Goal: Information Seeking & Learning: Learn about a topic

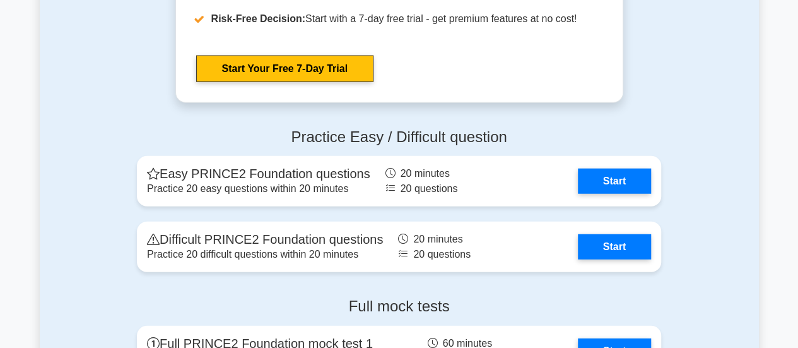
scroll to position [1596, 0]
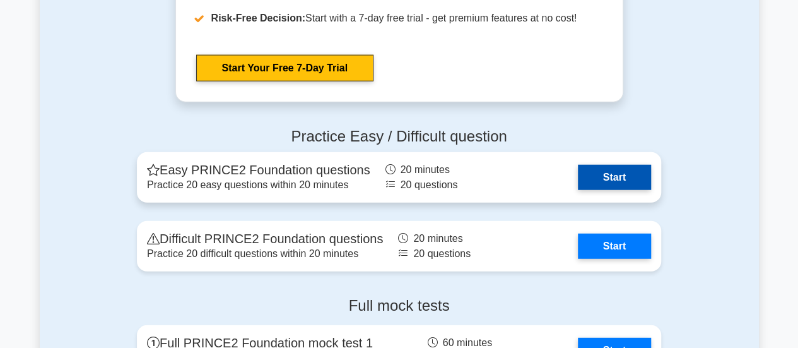
click at [595, 179] on link "Start" at bounding box center [614, 177] width 73 height 25
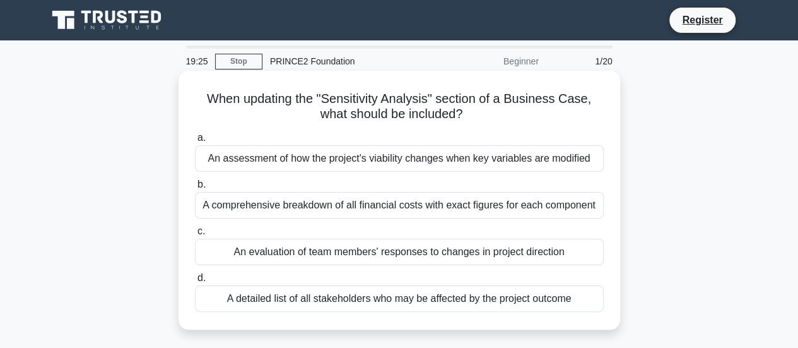
click at [438, 308] on div "A detailed list of all stakeholders who may be affected by the project outcome" at bounding box center [399, 298] width 409 height 26
click at [195, 282] on input "d. A detailed list of all stakeholders who may be affected by the project outco…" at bounding box center [195, 278] width 0 height 8
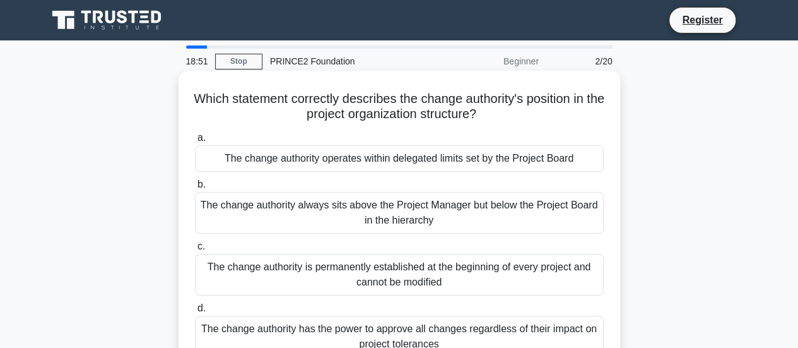
click at [338, 167] on div "The change authority operates within delegated limits set by the Project Board" at bounding box center [399, 158] width 409 height 26
click at [195, 142] on input "a. The change authority operates within delegated limits set by the Project Boa…" at bounding box center [195, 138] width 0 height 8
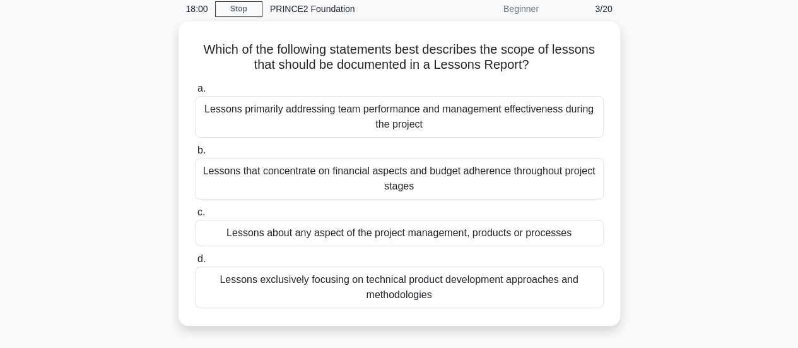
scroll to position [54, 0]
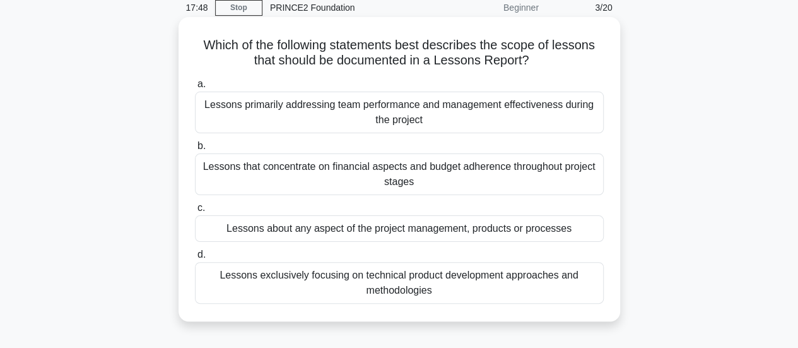
click at [357, 229] on div "Lessons about any aspect of the project management, products or processes" at bounding box center [399, 228] width 409 height 26
click at [195, 212] on input "c. Lessons about any aspect of the project management, products or processes" at bounding box center [195, 208] width 0 height 8
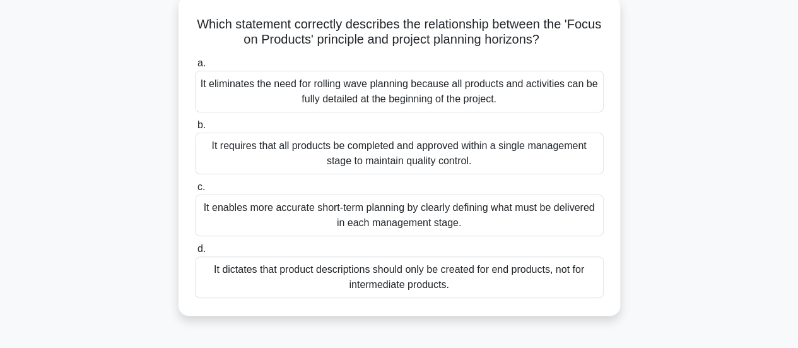
scroll to position [75, 0]
click at [402, 209] on div "It enables more accurate short-term planning by clearly defining what must be d…" at bounding box center [399, 215] width 409 height 42
click at [195, 190] on input "c. It enables more accurate short-term planning by clearly defining what must b…" at bounding box center [195, 186] width 0 height 8
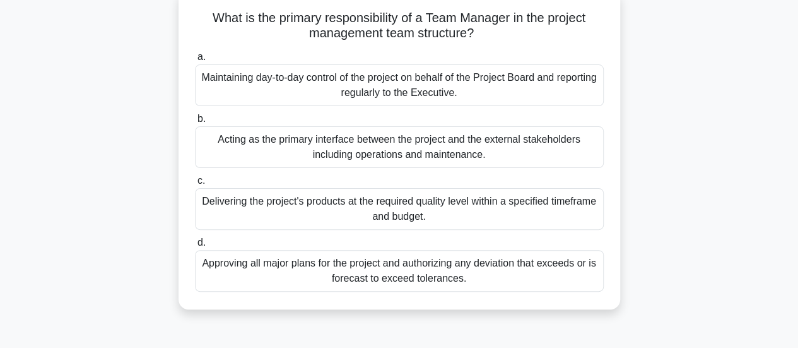
scroll to position [81, 0]
click at [386, 213] on div "Delivering the project's products at the required quality level within a specif…" at bounding box center [399, 208] width 409 height 42
click at [195, 184] on input "c. Delivering the project's products at the required quality level within a spe…" at bounding box center [195, 180] width 0 height 8
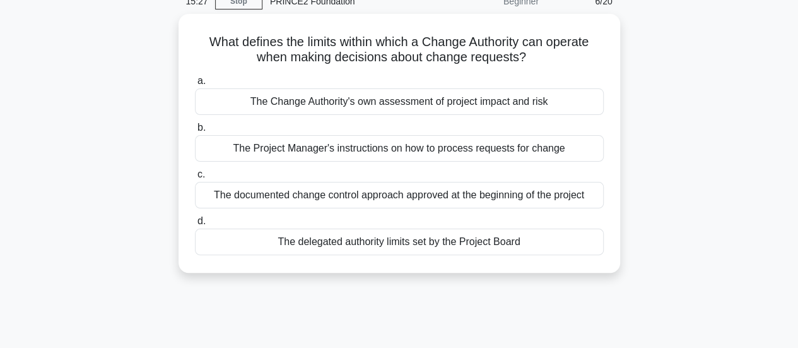
scroll to position [0, 0]
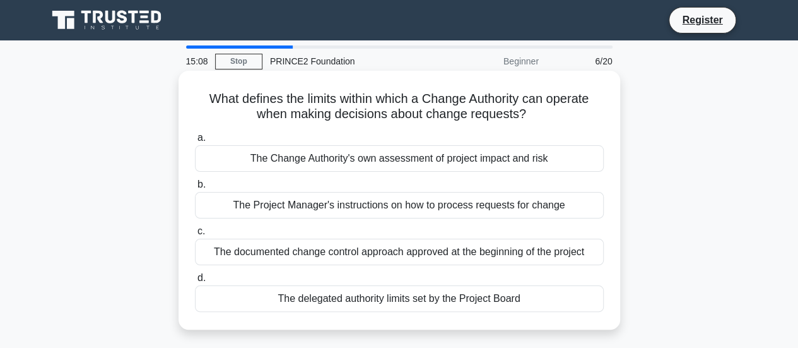
click at [447, 249] on div "The documented change control approach approved at the beginning of the project" at bounding box center [399, 251] width 409 height 26
click at [195, 235] on input "c. The documented change control approach approved at the beginning of the proj…" at bounding box center [195, 231] width 0 height 8
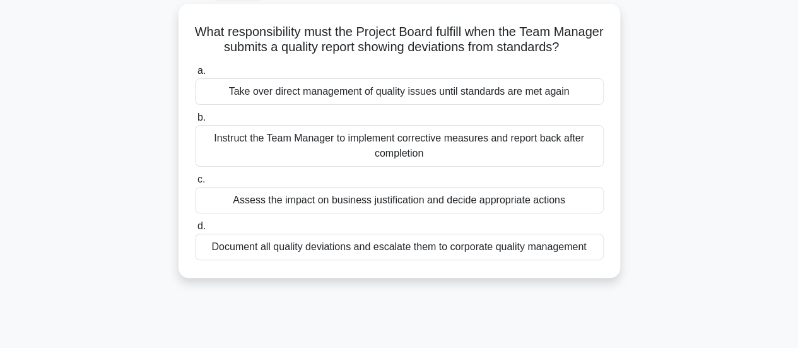
scroll to position [71, 0]
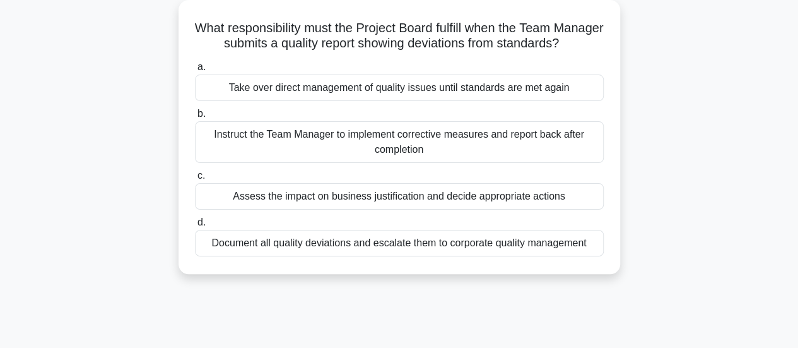
click at [431, 161] on div "Instruct the Team Manager to implement corrective measures and report back afte…" at bounding box center [399, 142] width 409 height 42
click at [195, 118] on input "b. Instruct the Team Manager to implement corrective measures and report back a…" at bounding box center [195, 114] width 0 height 8
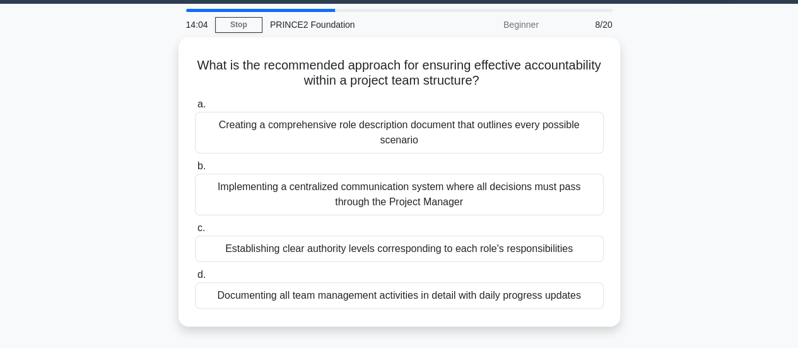
scroll to position [37, 0]
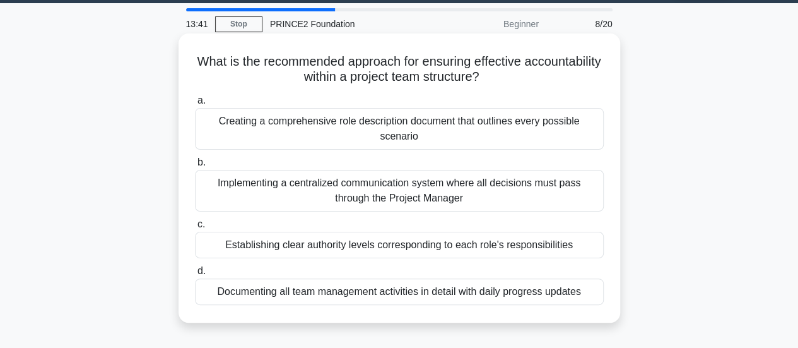
click at [410, 247] on div "Establishing clear authority levels corresponding to each role's responsibiliti…" at bounding box center [399, 244] width 409 height 26
click at [195, 228] on input "c. Establishing clear authority levels corresponding to each role's responsibil…" at bounding box center [195, 224] width 0 height 8
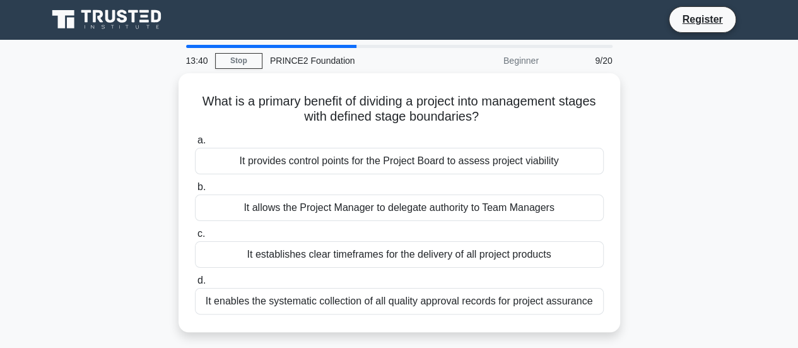
scroll to position [0, 0]
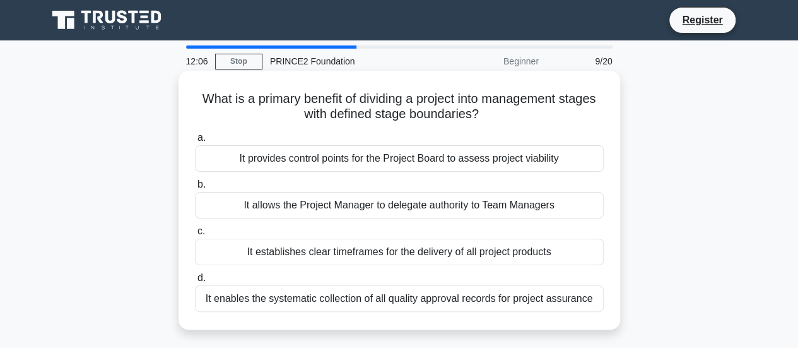
click at [473, 250] on div "It establishes clear timeframes for the delivery of all project products" at bounding box center [399, 251] width 409 height 26
click at [195, 235] on input "c. It establishes clear timeframes for the delivery of all project products" at bounding box center [195, 231] width 0 height 8
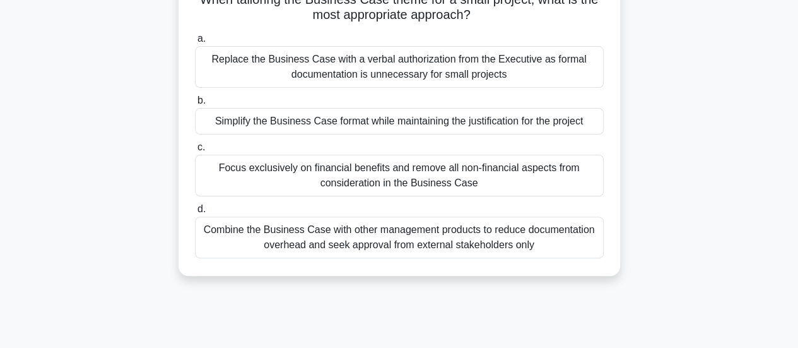
scroll to position [100, 0]
click at [433, 128] on div "Simplify the Business Case format while maintaining the justification for the p…" at bounding box center [399, 120] width 409 height 26
click at [195, 104] on input "b. Simplify the Business Case format while maintaining the justification for th…" at bounding box center [195, 100] width 0 height 8
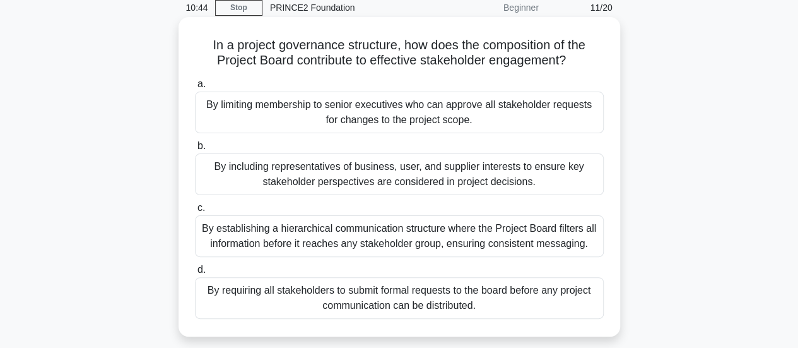
scroll to position [55, 0]
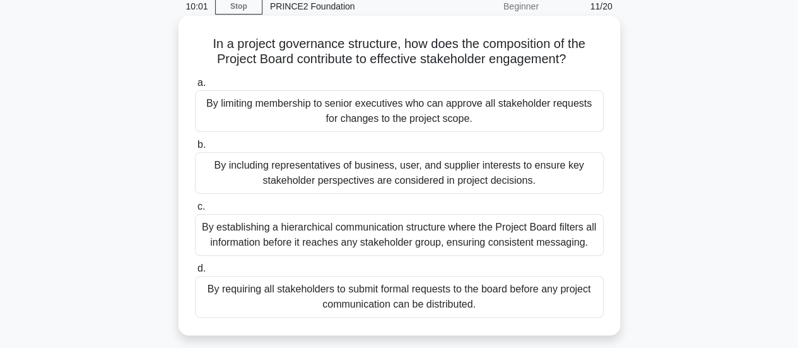
click at [457, 165] on div "By including representatives of business, user, and supplier interests to ensur…" at bounding box center [399, 173] width 409 height 42
click at [195, 149] on input "b. By including representatives of business, user, and supplier interests to en…" at bounding box center [195, 145] width 0 height 8
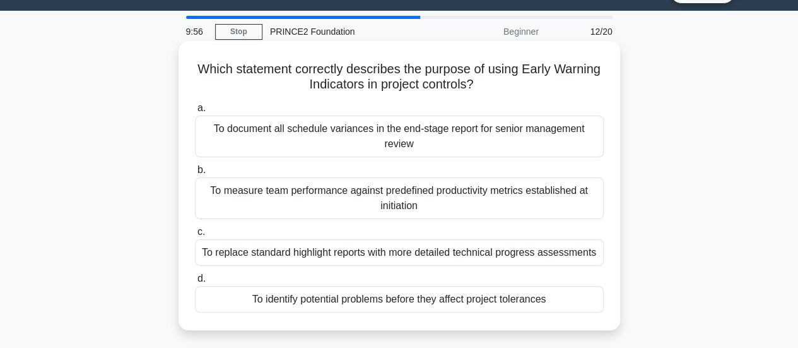
scroll to position [30, 0]
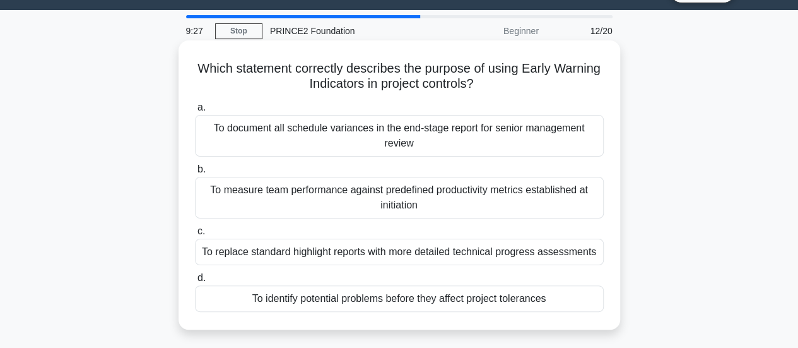
click at [484, 303] on div "To identify potential problems before they affect project tolerances" at bounding box center [399, 298] width 409 height 26
click at [195, 282] on input "d. To identify potential problems before they affect project tolerances" at bounding box center [195, 278] width 0 height 8
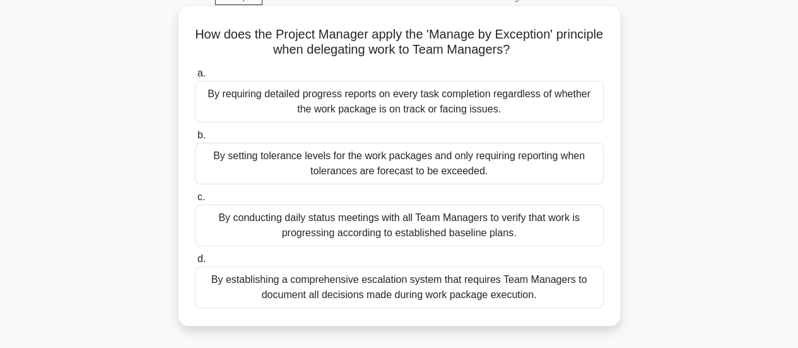
scroll to position [0, 0]
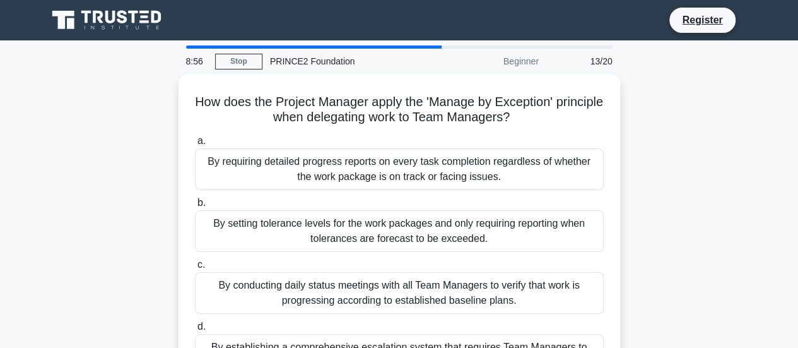
click at [331, 62] on div "PRINCE2 Foundation" at bounding box center [348, 61] width 173 height 25
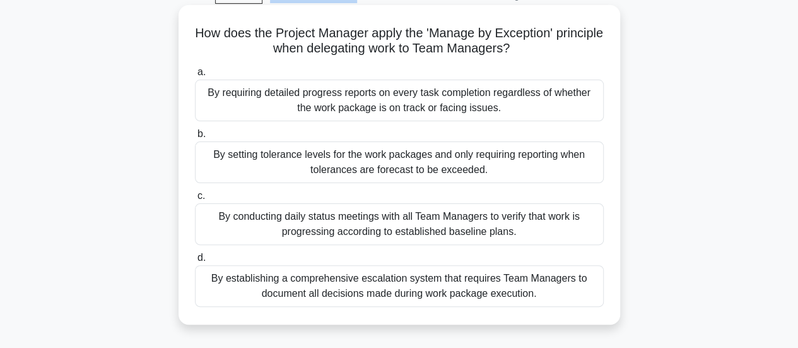
scroll to position [42, 0]
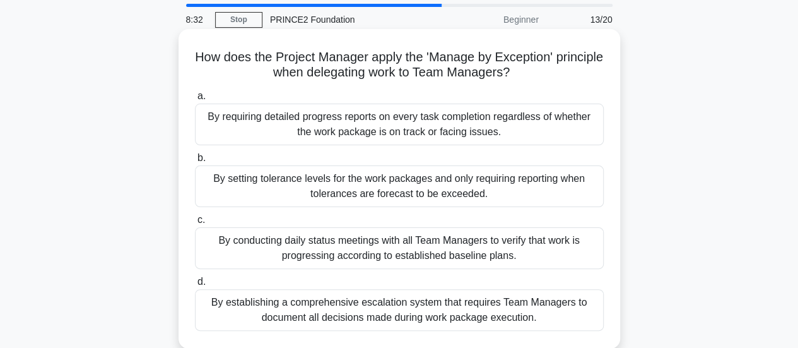
click at [258, 190] on div "By setting tolerance levels for the work packages and only requiring reporting …" at bounding box center [399, 186] width 409 height 42
click at [195, 162] on input "b. By setting tolerance levels for the work packages and only requiring reporti…" at bounding box center [195, 158] width 0 height 8
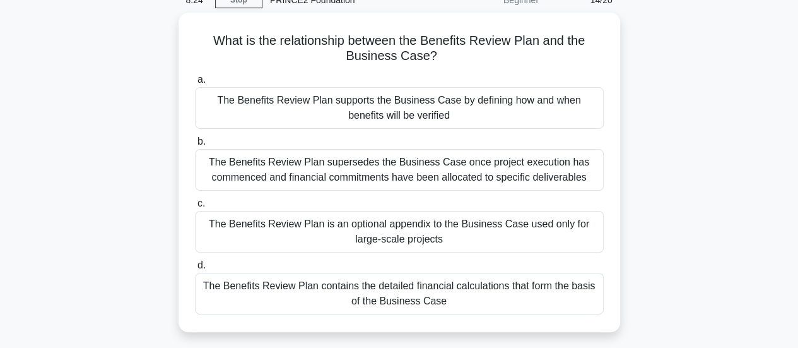
scroll to position [62, 0]
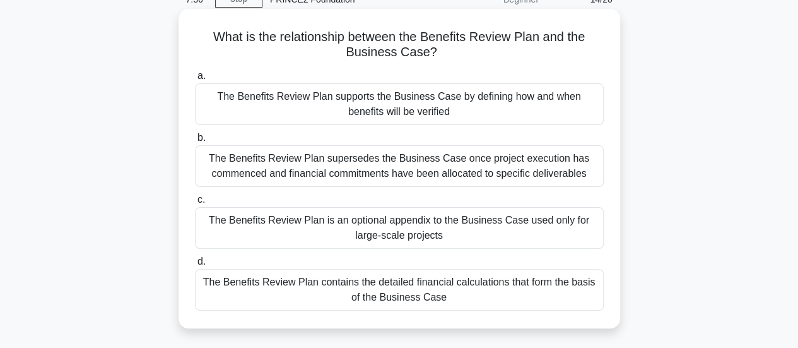
click at [360, 295] on div "The Benefits Review Plan contains the detailed financial calculations that form…" at bounding box center [399, 290] width 409 height 42
click at [195, 266] on input "d. The Benefits Review Plan contains the detailed financial calculations that f…" at bounding box center [195, 261] width 0 height 8
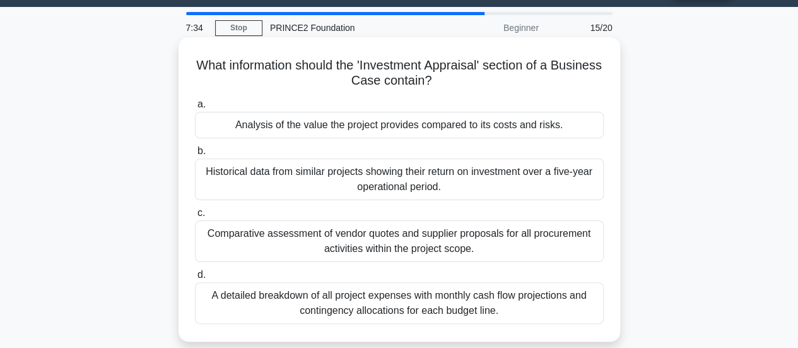
scroll to position [40, 0]
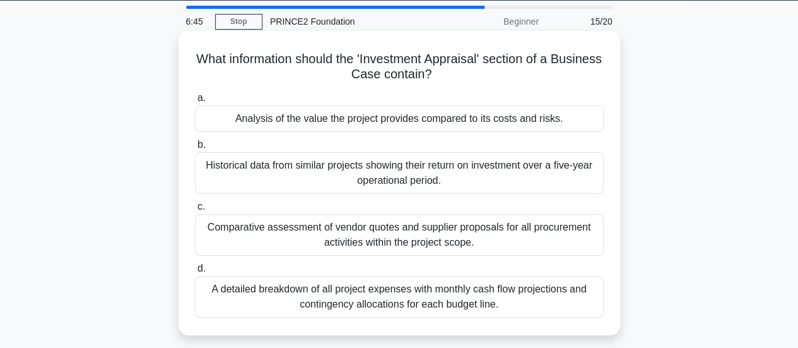
click at [366, 306] on div "A detailed breakdown of all project expenses with monthly cash flow projections…" at bounding box center [399, 297] width 409 height 42
click at [195, 272] on input "d. A detailed breakdown of all project expenses with monthly cash flow projecti…" at bounding box center [195, 268] width 0 height 8
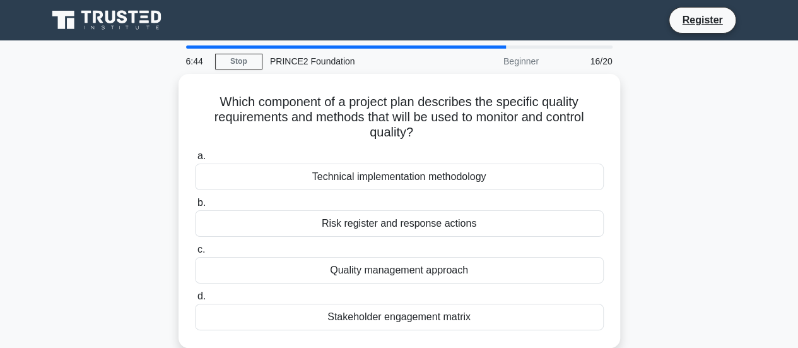
scroll to position [0, 0]
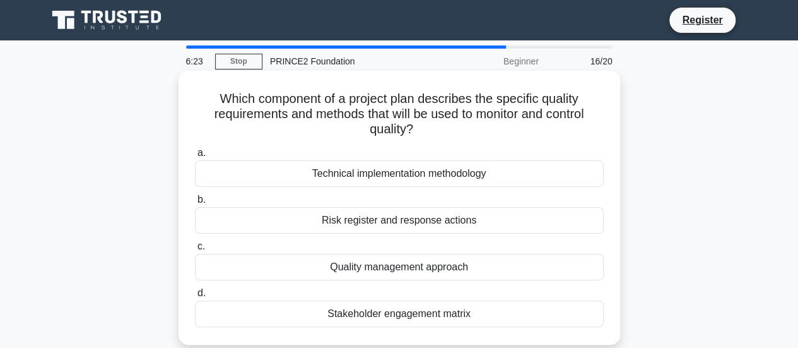
click at [444, 267] on div "Quality management approach" at bounding box center [399, 267] width 409 height 26
click at [195, 250] on input "c. Quality management approach" at bounding box center [195, 246] width 0 height 8
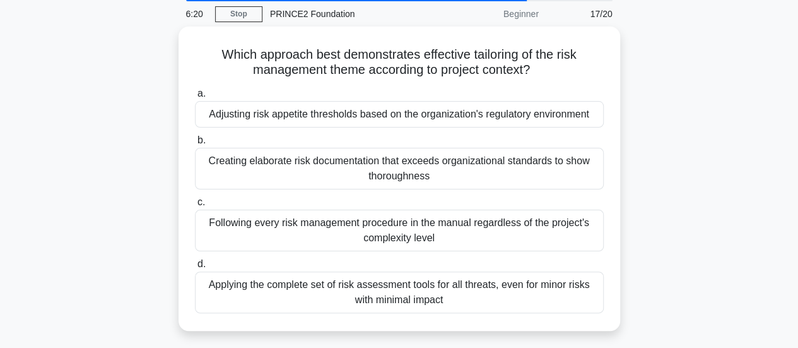
scroll to position [48, 0]
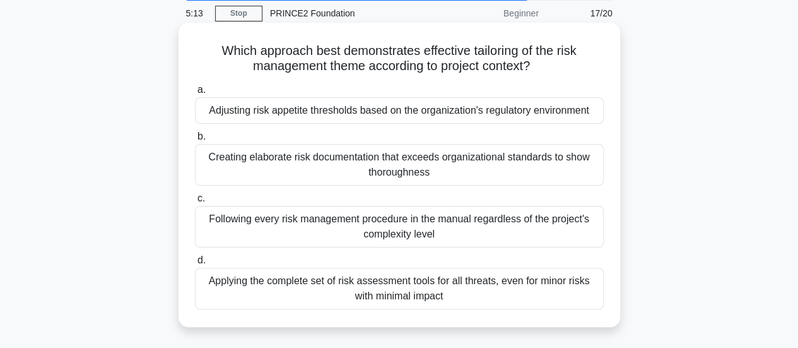
click at [492, 114] on div "Adjusting risk appetite thresholds based on the organization's regulatory envir…" at bounding box center [399, 110] width 409 height 26
click at [195, 94] on input "a. Adjusting risk appetite thresholds based on the organization's regulatory en…" at bounding box center [195, 90] width 0 height 8
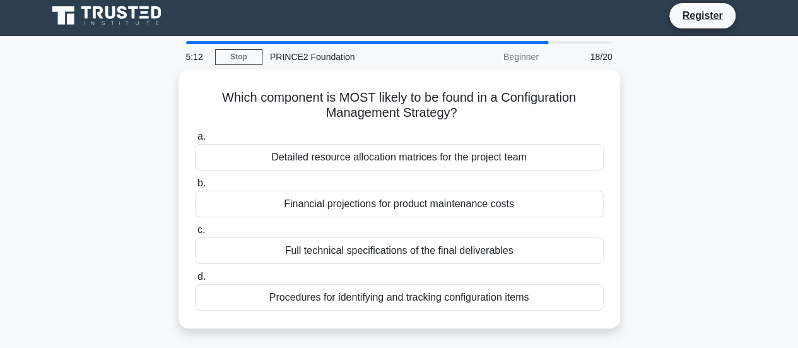
scroll to position [0, 0]
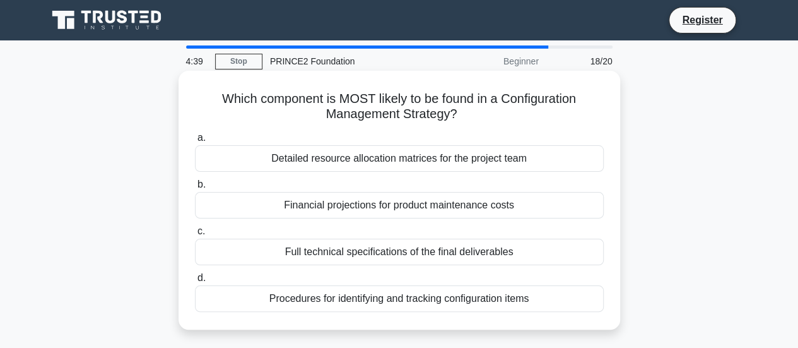
click at [401, 300] on div "Procedures for identifying and tracking configuration items" at bounding box center [399, 298] width 409 height 26
click at [195, 282] on input "d. Procedures for identifying and tracking configuration items" at bounding box center [195, 278] width 0 height 8
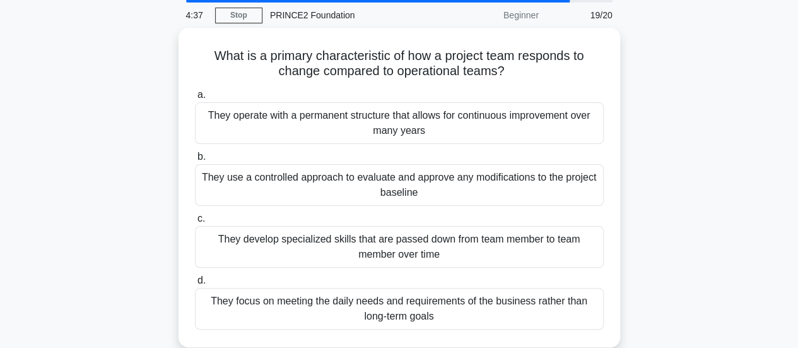
scroll to position [53, 0]
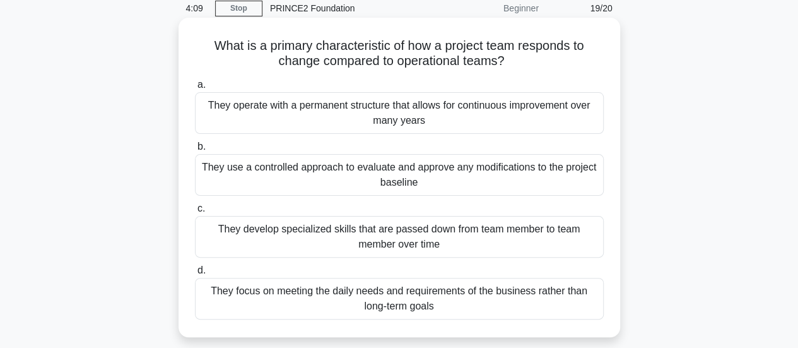
click at [471, 176] on div "They use a controlled approach to evaluate and approve any modifications to the…" at bounding box center [399, 175] width 409 height 42
click at [195, 151] on input "b. They use a controlled approach to evaluate and approve any modifications to …" at bounding box center [195, 147] width 0 height 8
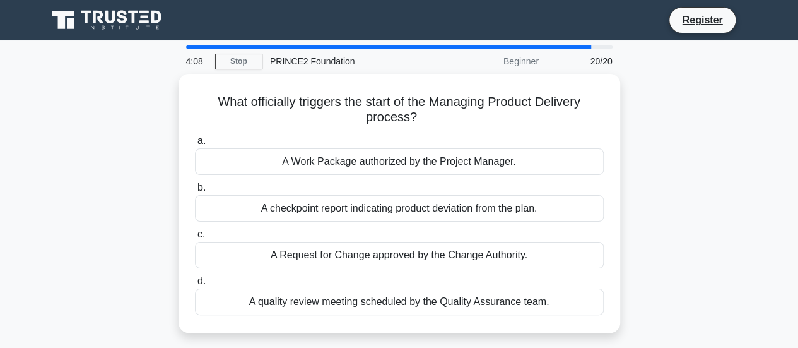
scroll to position [0, 0]
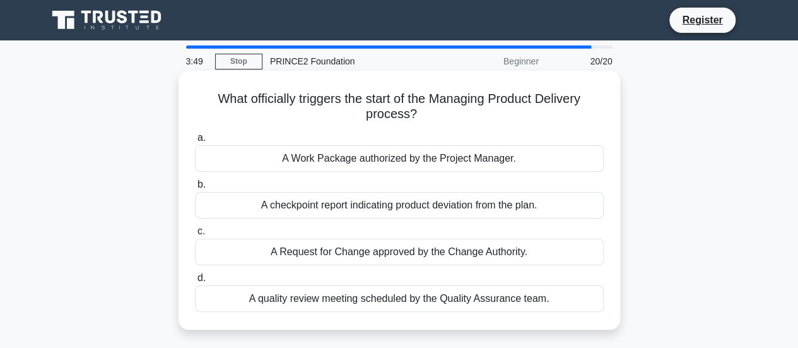
click at [456, 161] on div "A Work Package authorized by the Project Manager." at bounding box center [399, 158] width 409 height 26
click at [195, 142] on input "a. A Work Package authorized by the Project Manager." at bounding box center [195, 138] width 0 height 8
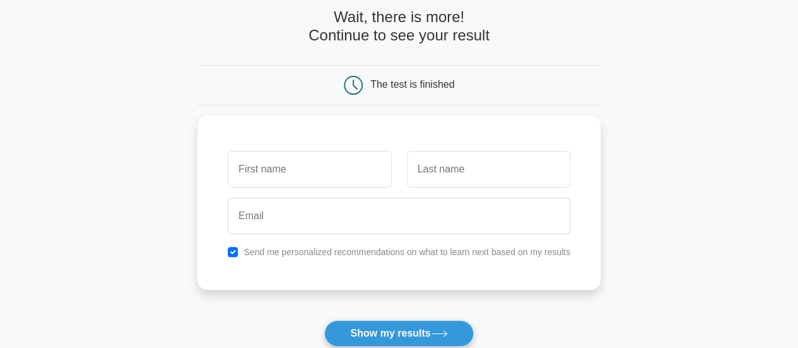
scroll to position [64, 0]
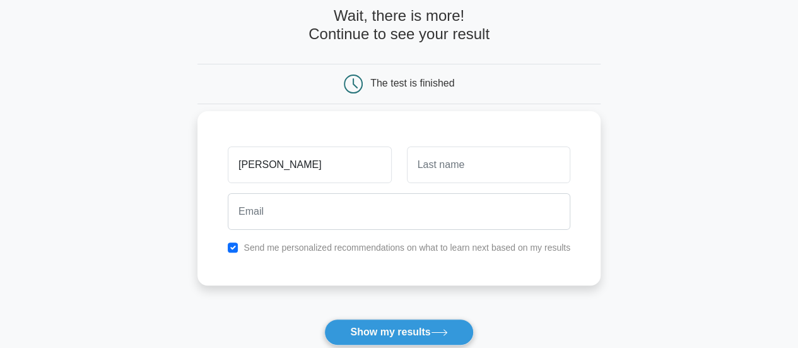
type input "jigar"
click at [433, 168] on input "text" at bounding box center [488, 164] width 163 height 37
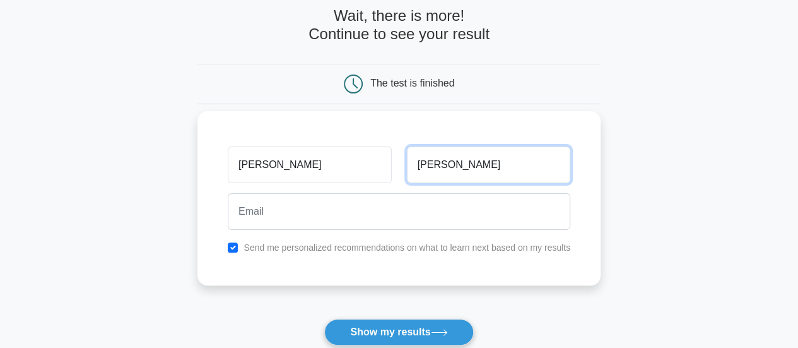
type input "ajagiya"
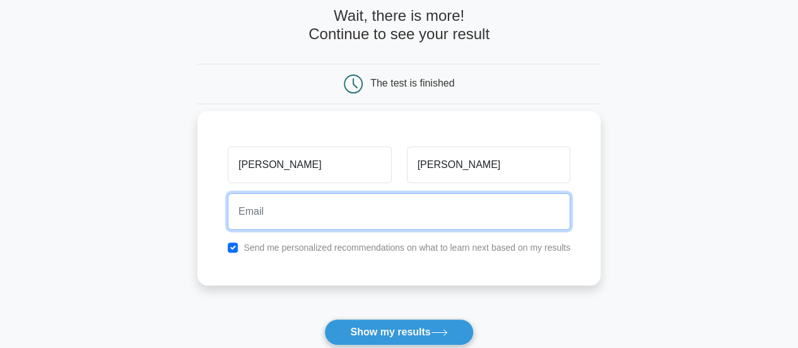
click at [338, 225] on input "email" at bounding box center [399, 211] width 342 height 37
type input "namrata.srs@sjmsom.in"
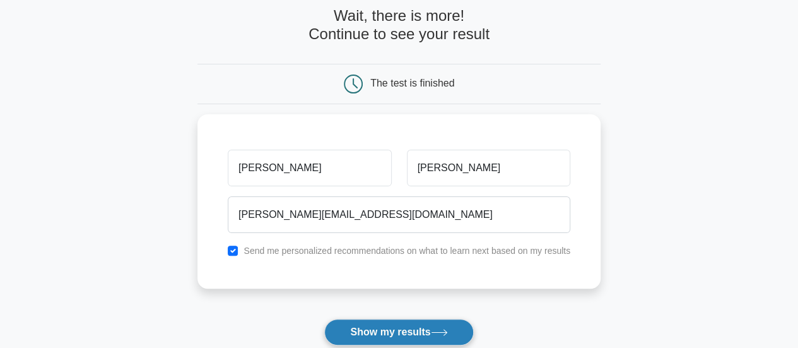
click at [416, 336] on button "Show my results" at bounding box center [398, 332] width 149 height 26
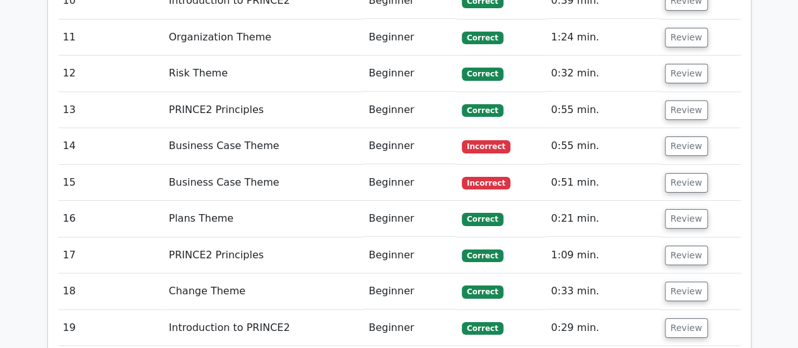
scroll to position [2170, 0]
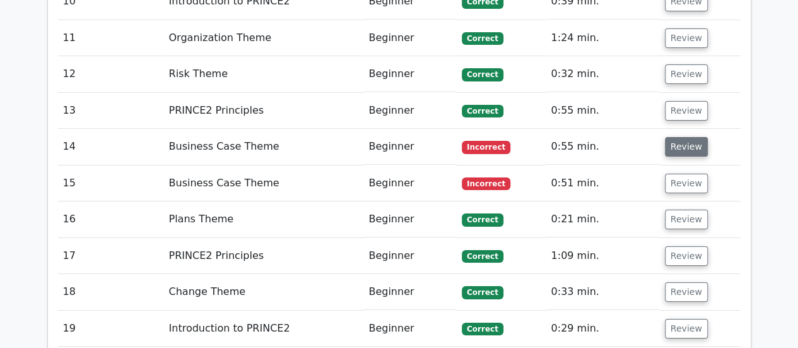
click at [676, 137] on button "Review" at bounding box center [686, 147] width 43 height 20
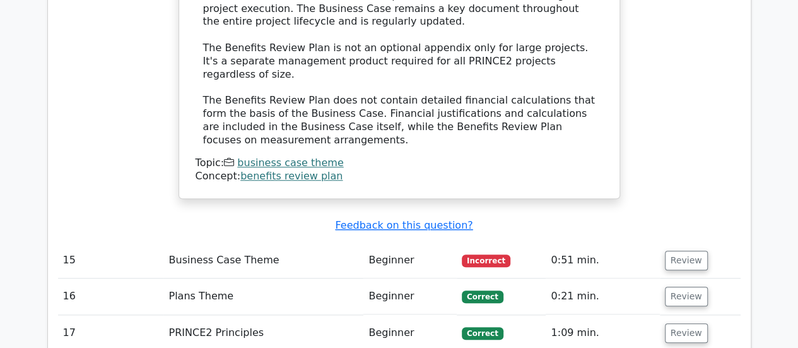
scroll to position [2818, 0]
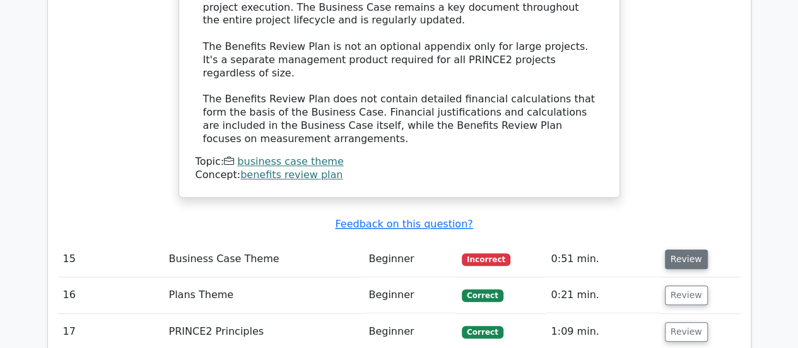
click at [678, 249] on button "Review" at bounding box center [686, 259] width 43 height 20
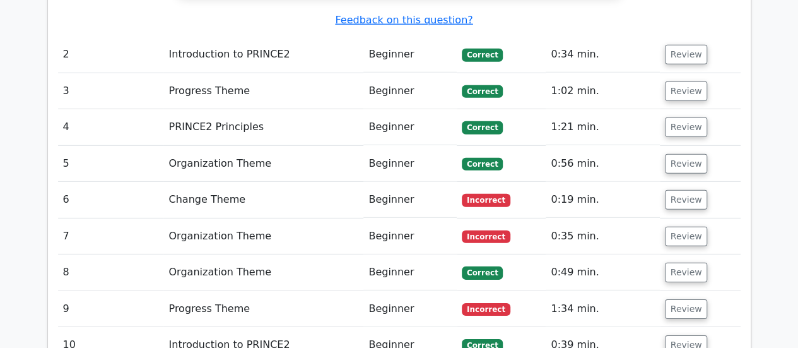
scroll to position [1787, 0]
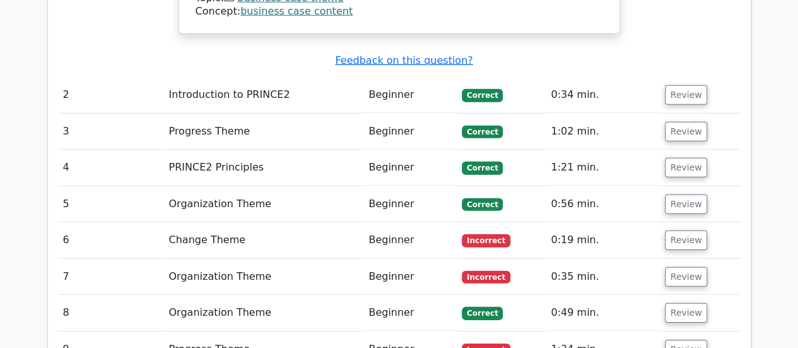
click at [295, 222] on td "Change Theme" at bounding box center [263, 240] width 200 height 36
click at [672, 230] on button "Review" at bounding box center [686, 240] width 43 height 20
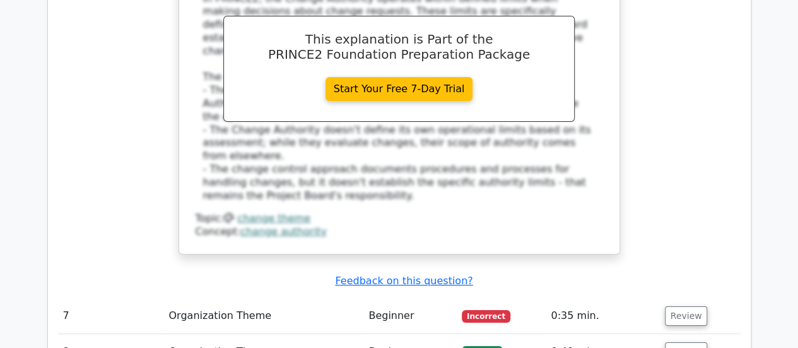
scroll to position [2388, 0]
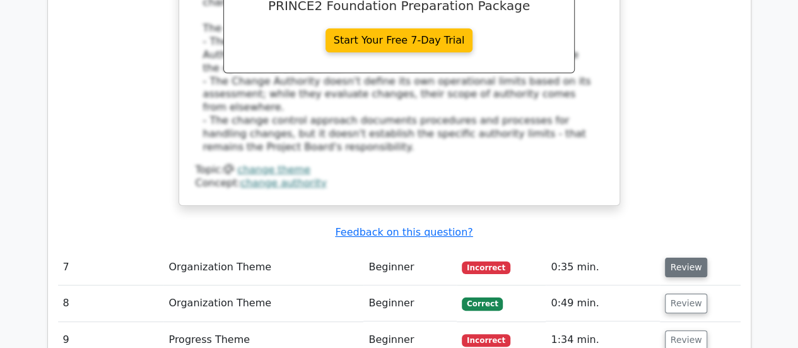
click at [675, 257] on button "Review" at bounding box center [686, 267] width 43 height 20
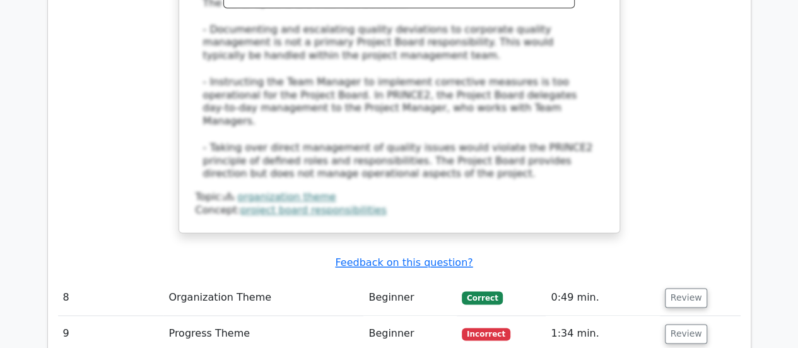
scroll to position [3107, 0]
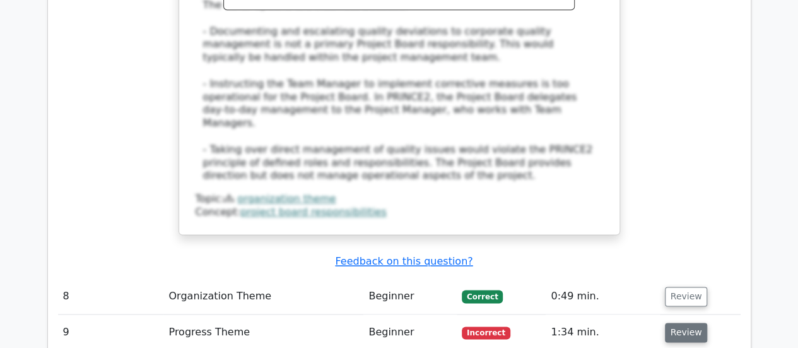
click at [677, 322] on button "Review" at bounding box center [686, 332] width 43 height 20
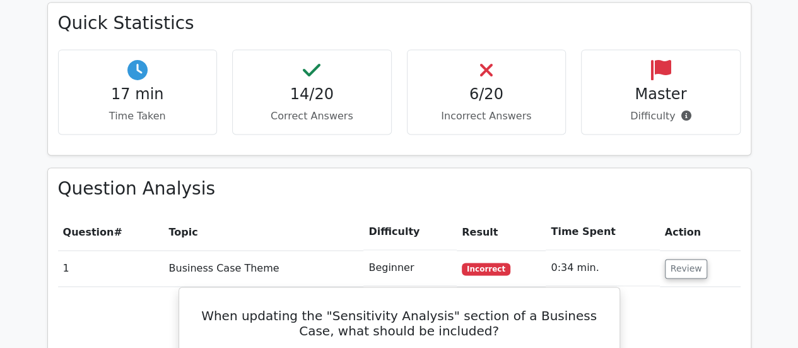
scroll to position [893, 0]
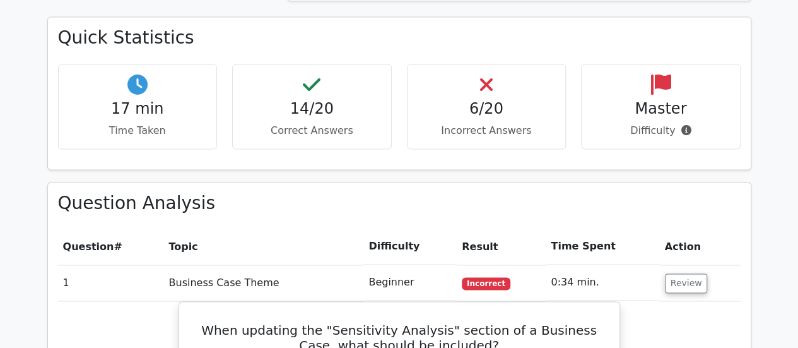
click at [309, 264] on td "Business Case Theme" at bounding box center [263, 282] width 200 height 36
click at [670, 273] on button "Review" at bounding box center [686, 283] width 43 height 20
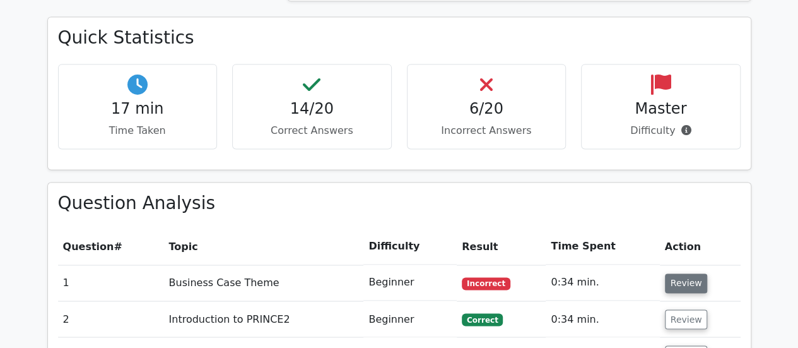
click at [672, 273] on button "Review" at bounding box center [686, 283] width 43 height 20
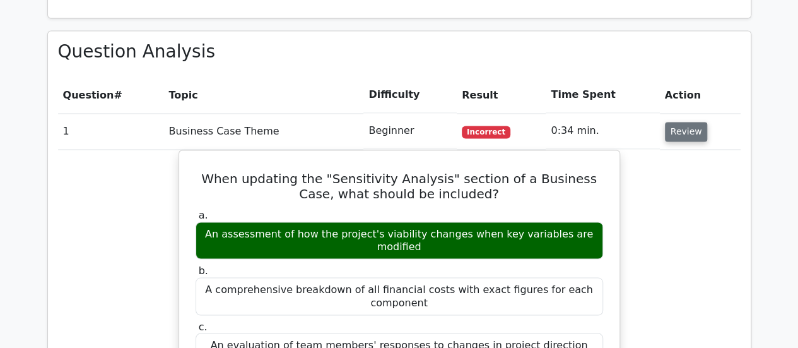
scroll to position [1045, 0]
